Goal: Contribute content

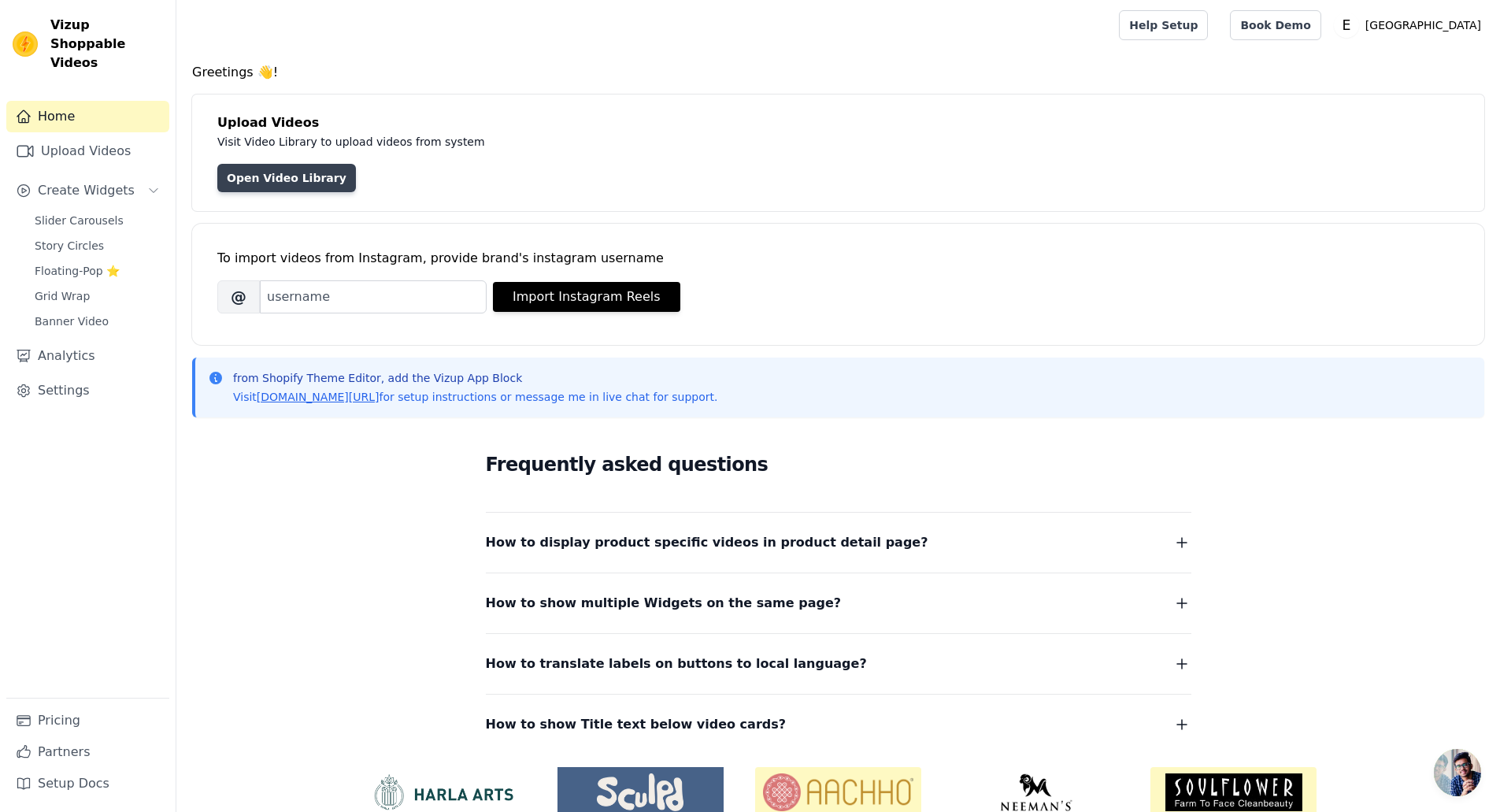
click at [275, 176] on link "Open Video Library" at bounding box center [286, 177] width 139 height 28
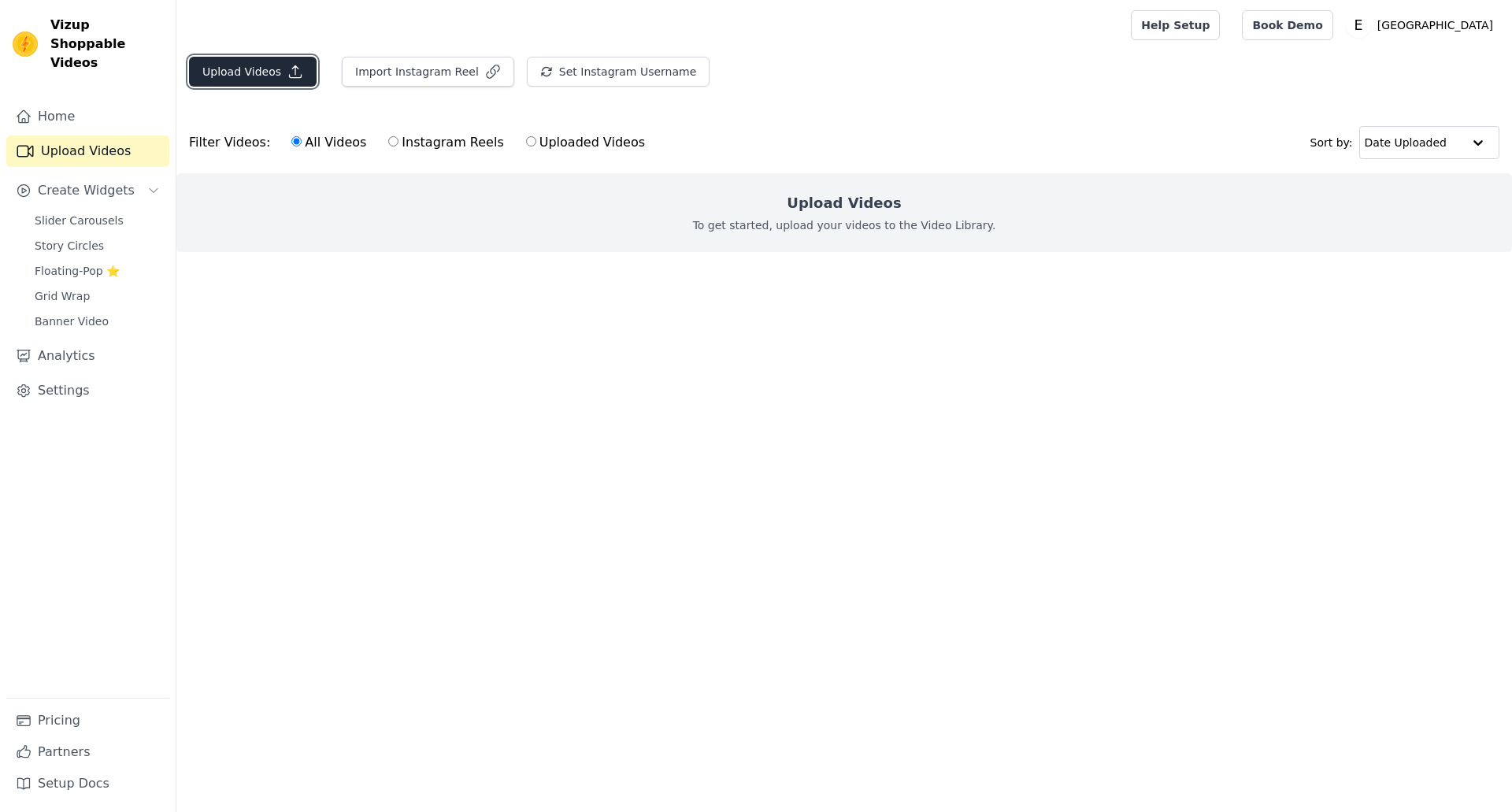
click at [255, 62] on button "Upload Videos" at bounding box center [253, 71] width 128 height 30
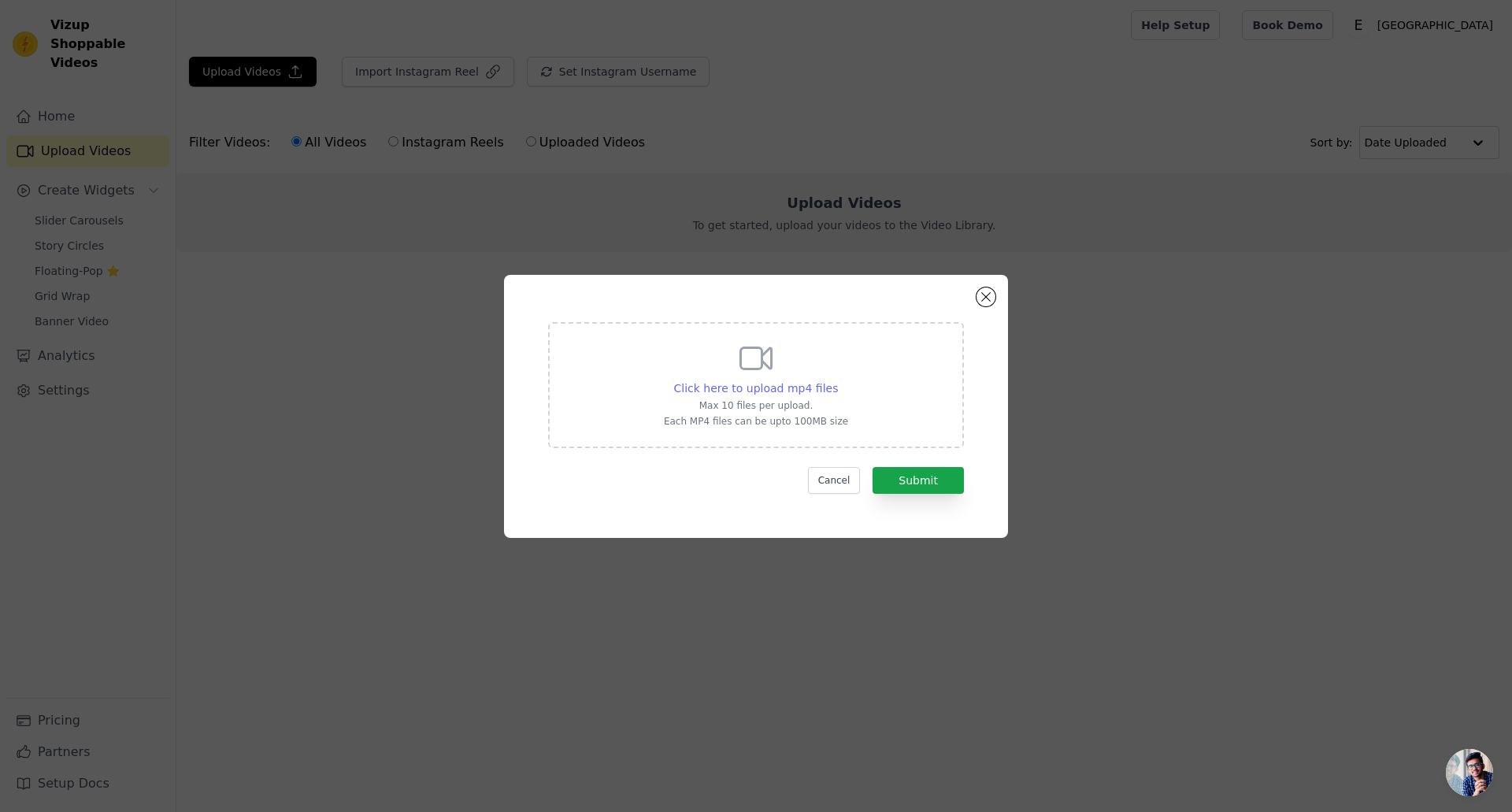
click at [728, 382] on span "Click here to upload mp4 files" at bounding box center [756, 388] width 165 height 13
click at [837, 380] on input "Click here to upload mp4 files Max 10 files per upload. Each MP4 files can be u…" at bounding box center [837, 380] width 1 height 1
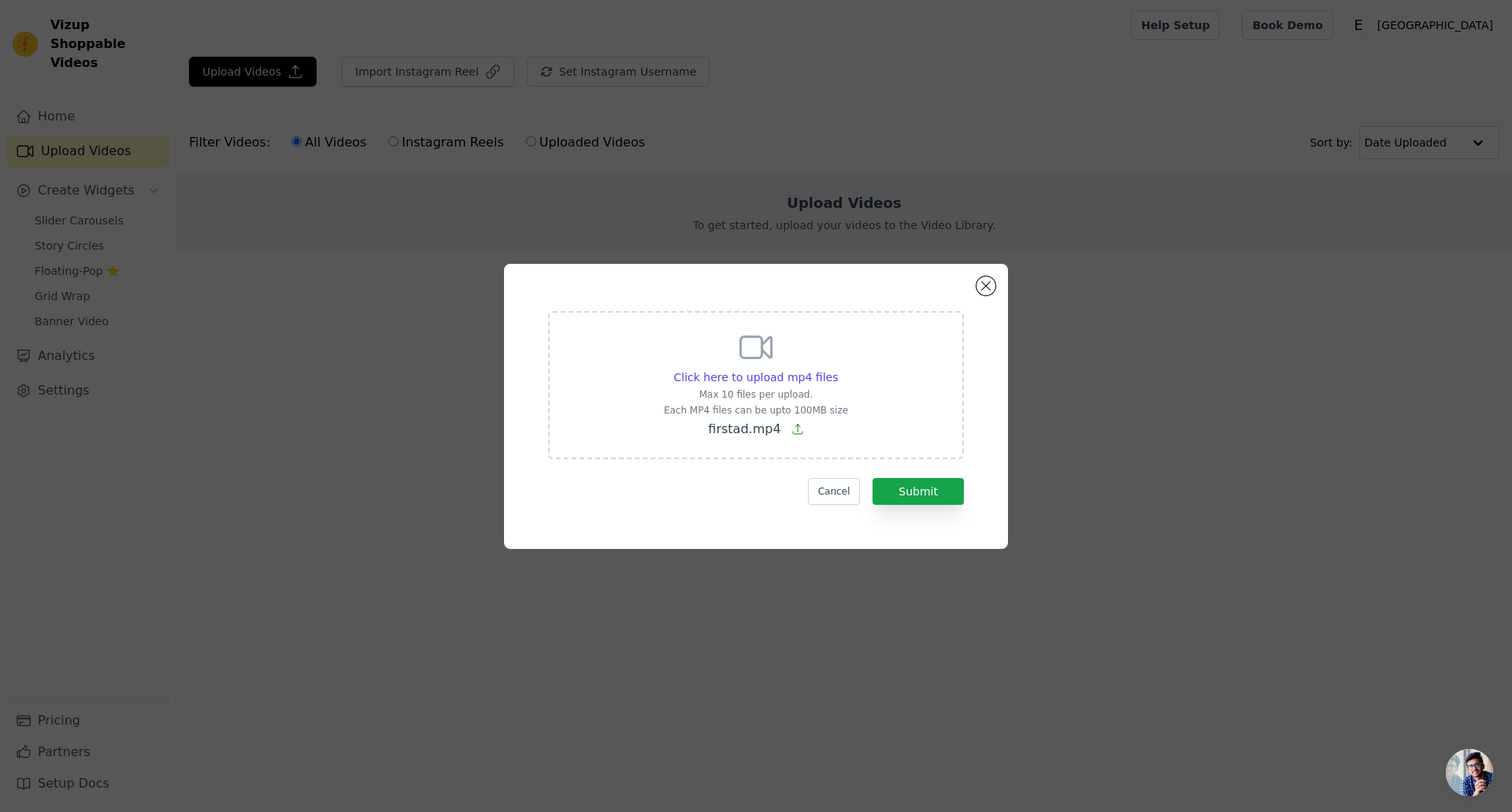
click at [803, 422] on p "firstad.mp4" at bounding box center [756, 428] width 184 height 18
click at [837, 369] on input "Click here to upload mp4 files Max 10 files per upload. Each MP4 files can be u…" at bounding box center [837, 368] width 1 height 1
click at [766, 389] on p "Max 10 files per upload." at bounding box center [756, 394] width 184 height 13
click at [837, 369] on input "Click here to upload mp4 files Max 10 files per upload. Each MP4 files can be u…" at bounding box center [837, 368] width 1 height 1
type input "C:\fakepath\aniverseryad.mp4"
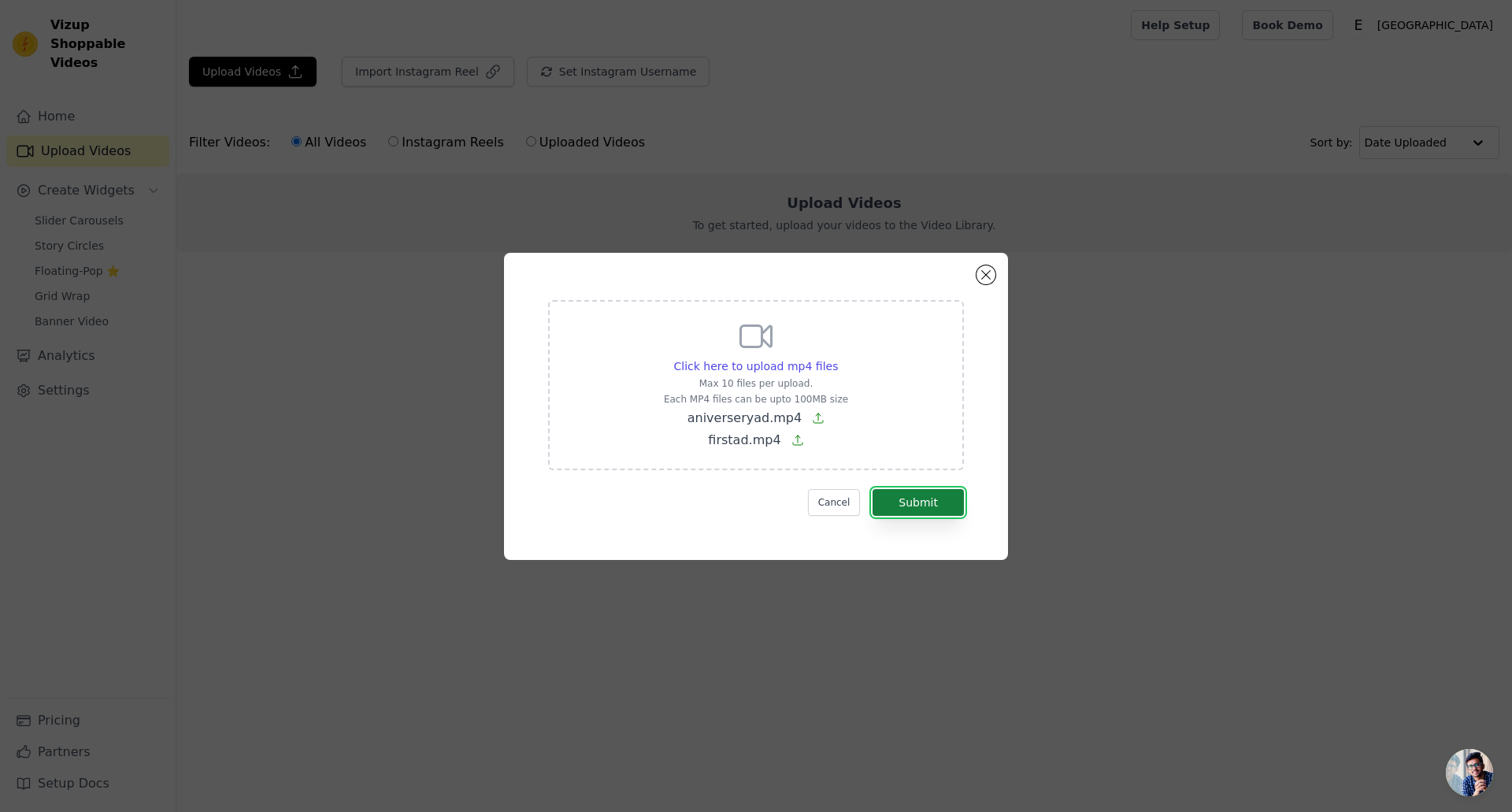
click at [928, 510] on button "Submit" at bounding box center [918, 503] width 91 height 27
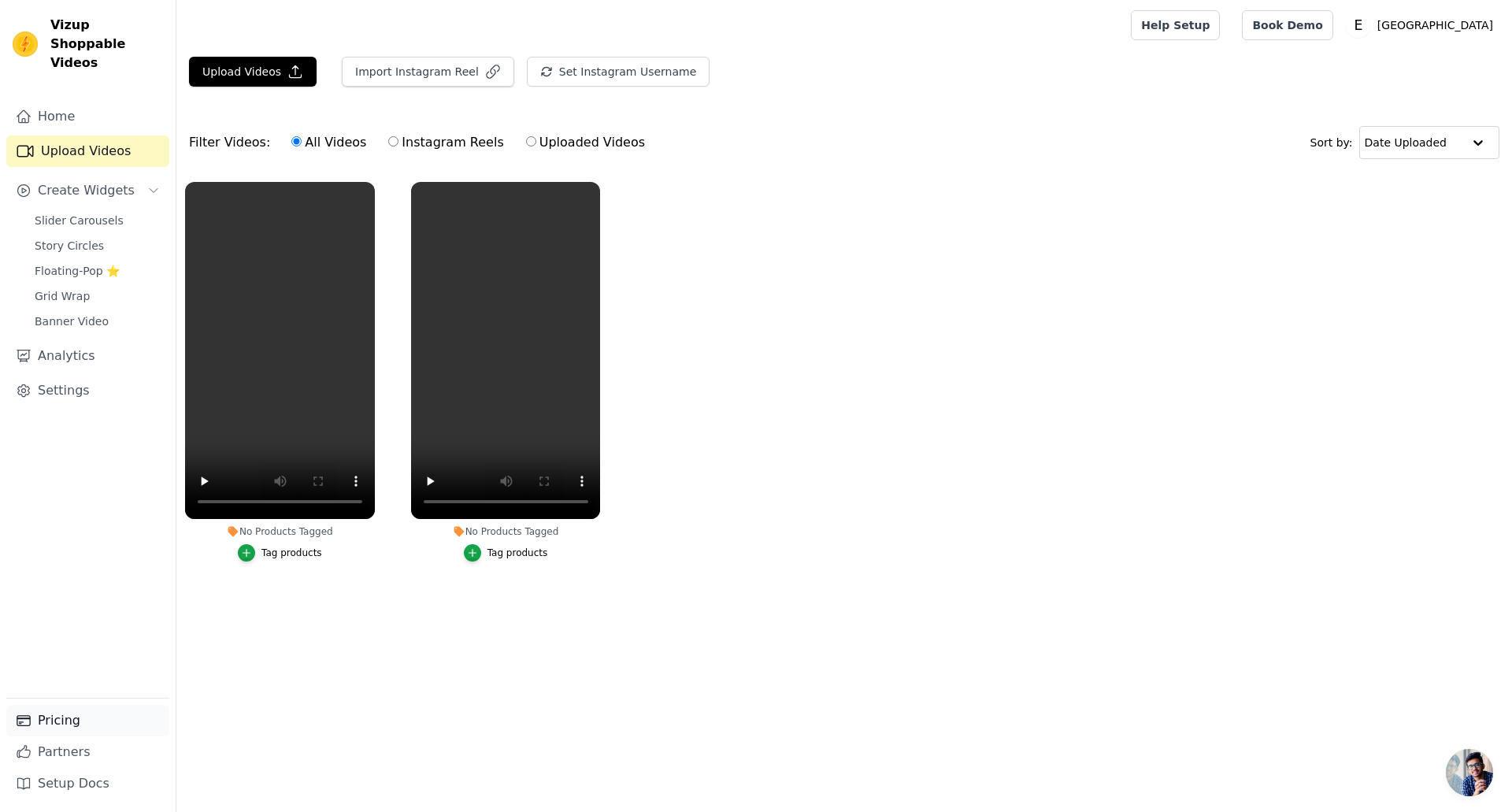
click at [81, 729] on link "Pricing" at bounding box center [87, 720] width 163 height 31
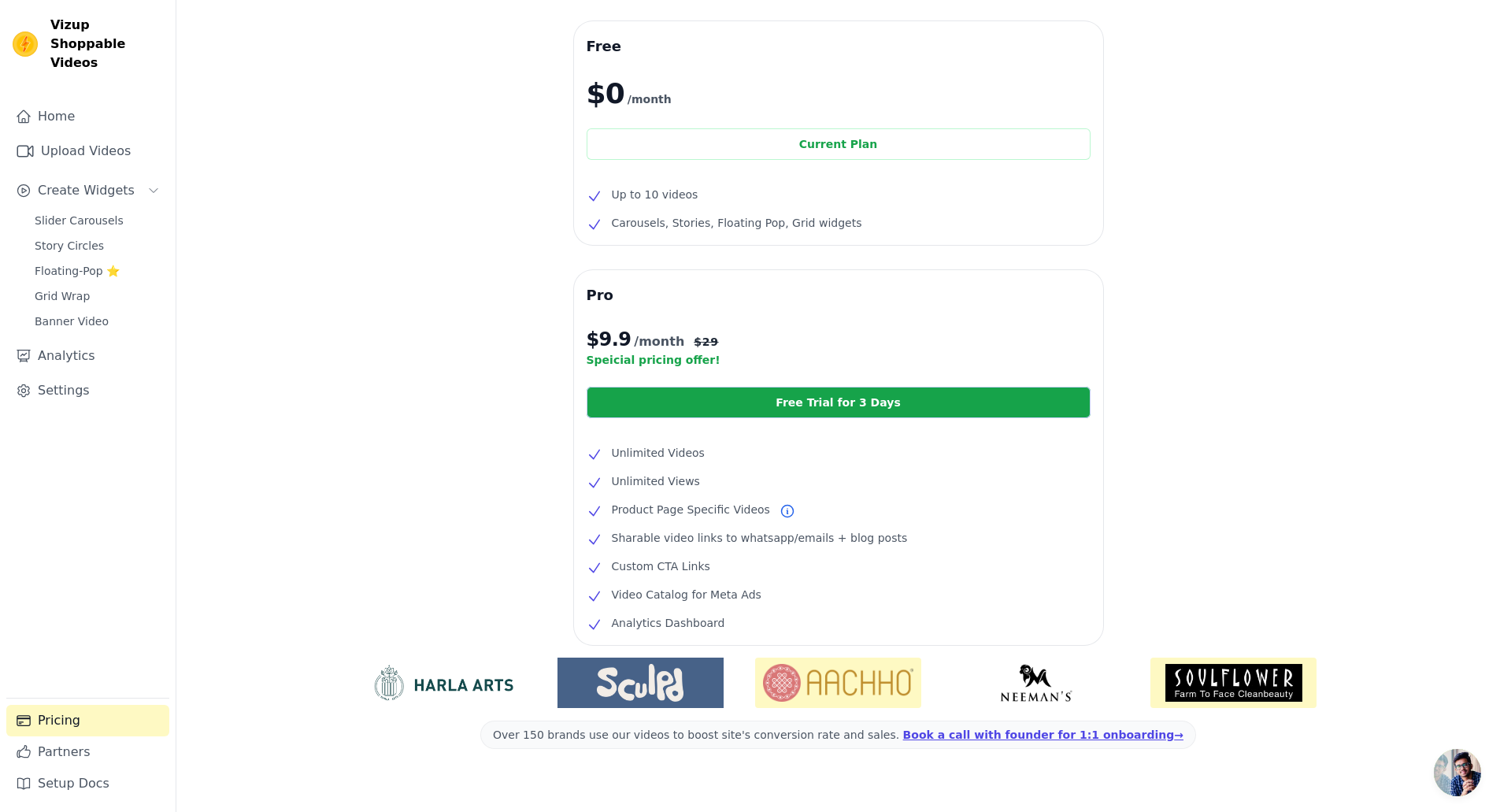
scroll to position [75, 0]
